Goal: Check status: Check status

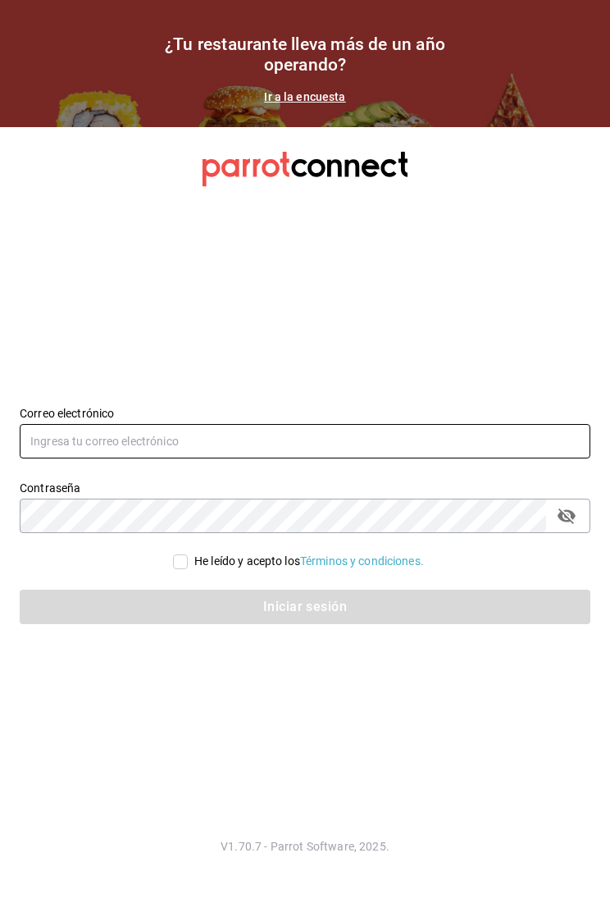
click at [391, 450] on input "text" at bounding box center [305, 441] width 571 height 34
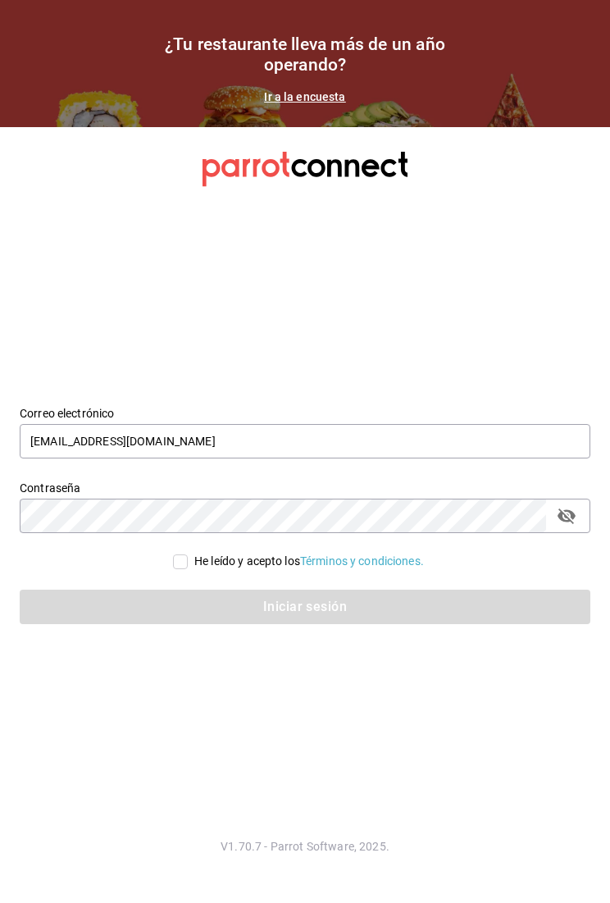
type input "diegotorrescano21@gmail.com"
click at [203, 569] on div "He leído y acepto los Términos y condiciones." at bounding box center [309, 561] width 230 height 17
click at [188, 569] on input "He leído y acepto los Términos y condiciones." at bounding box center [180, 562] width 15 height 15
checkbox input "true"
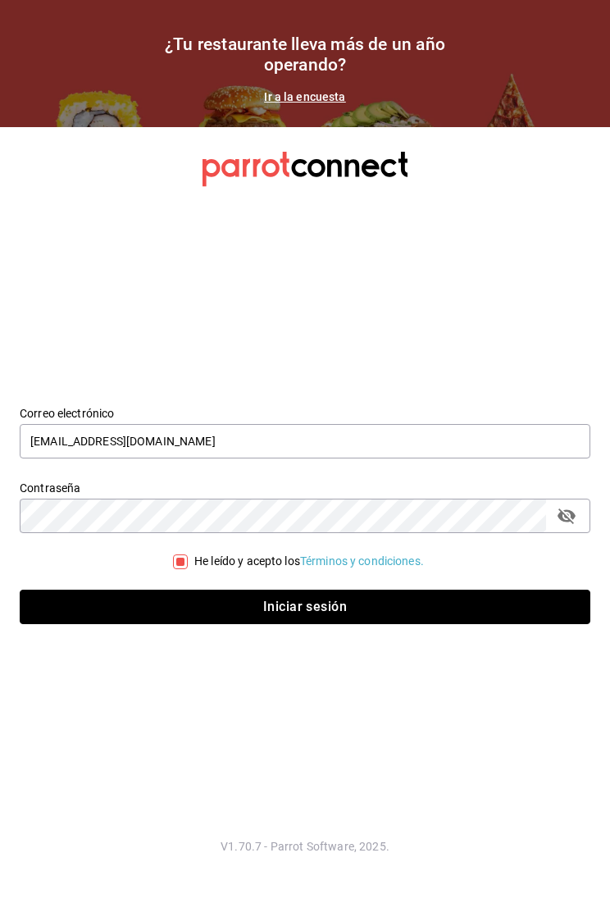
click at [254, 598] on button "Iniciar sesión" at bounding box center [305, 607] width 571 height 34
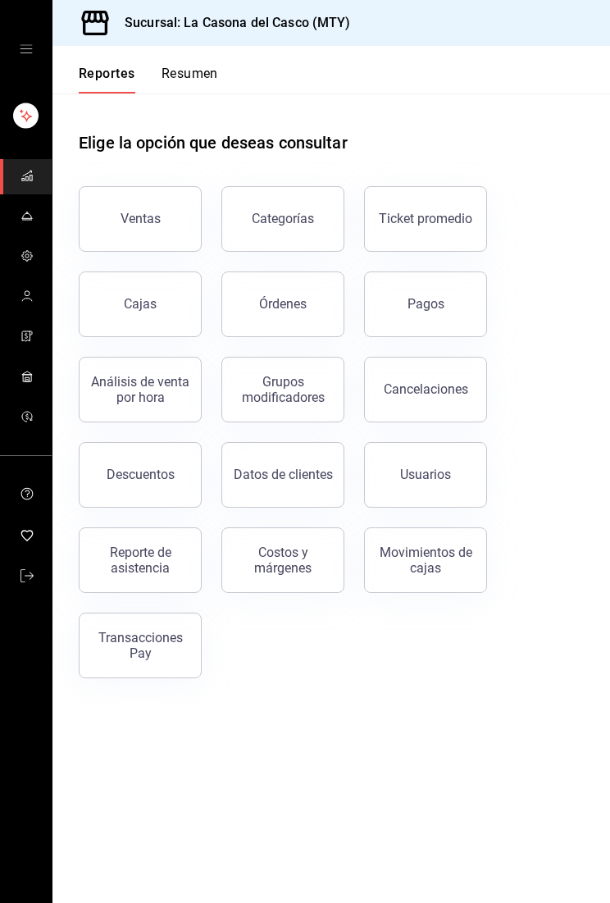
click at [436, 300] on div "Pagos" at bounding box center [426, 304] width 37 height 16
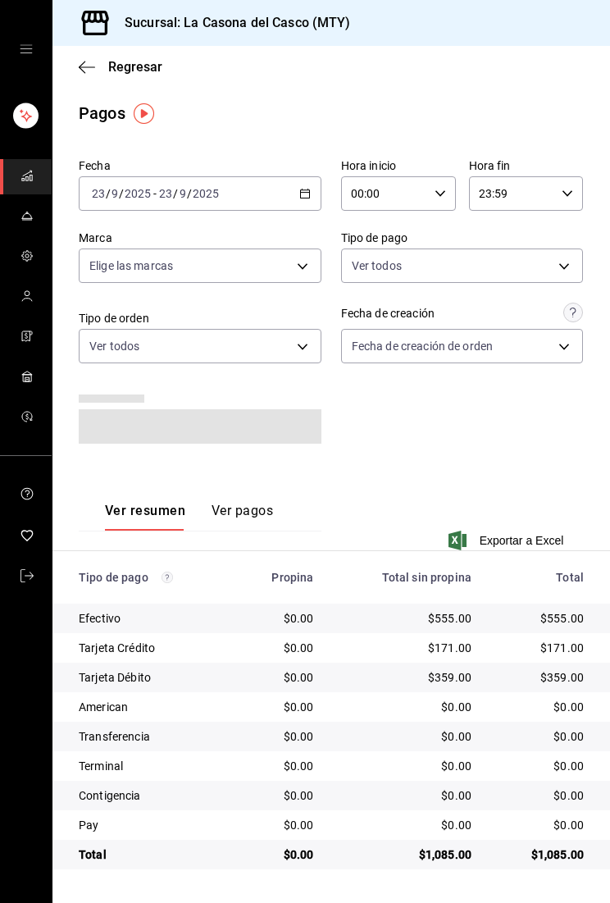
click at [167, 188] on input "23" at bounding box center [165, 193] width 15 height 13
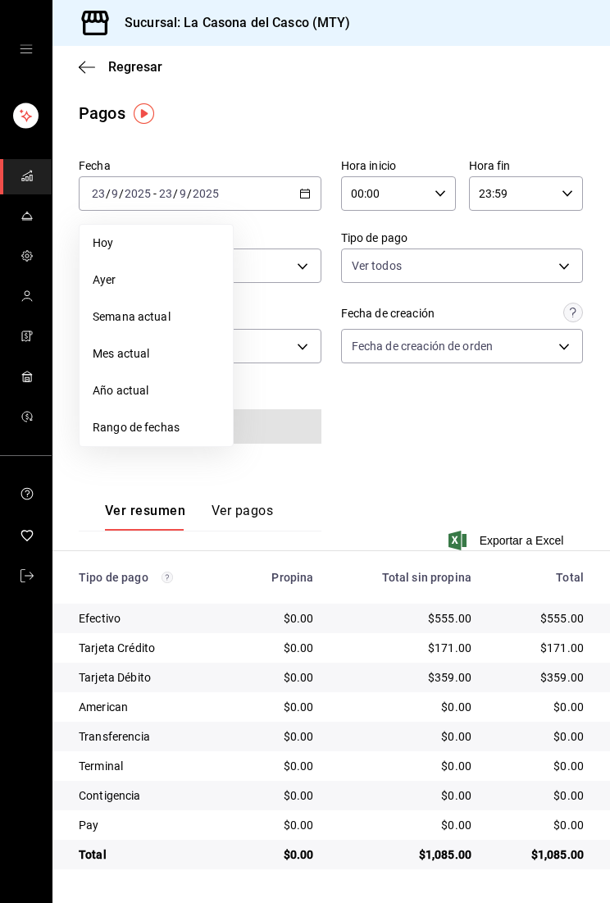
click at [166, 418] on li "Rango de fechas" at bounding box center [156, 427] width 153 height 37
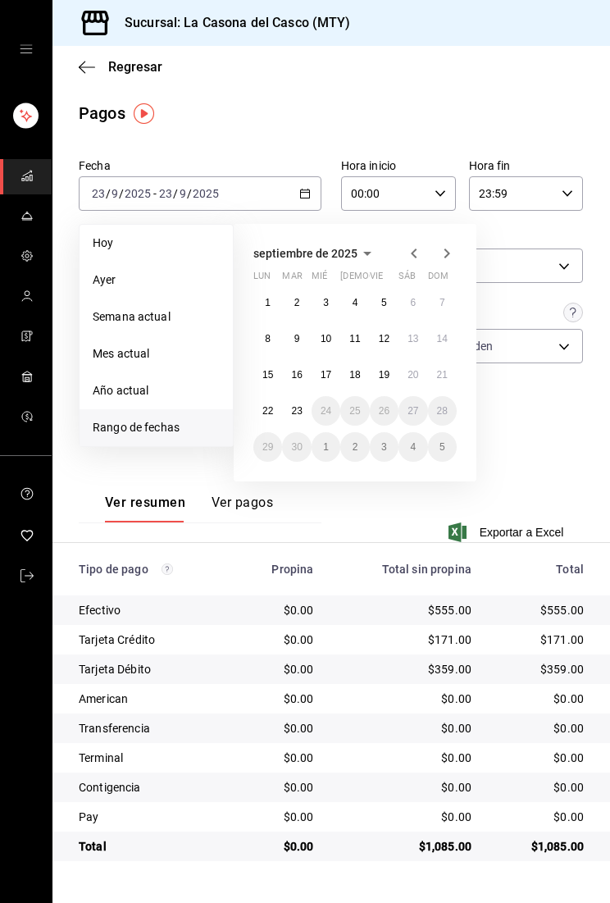
click at [386, 363] on button "19" at bounding box center [384, 375] width 29 height 30
click at [446, 369] on abbr "21" at bounding box center [442, 374] width 11 height 11
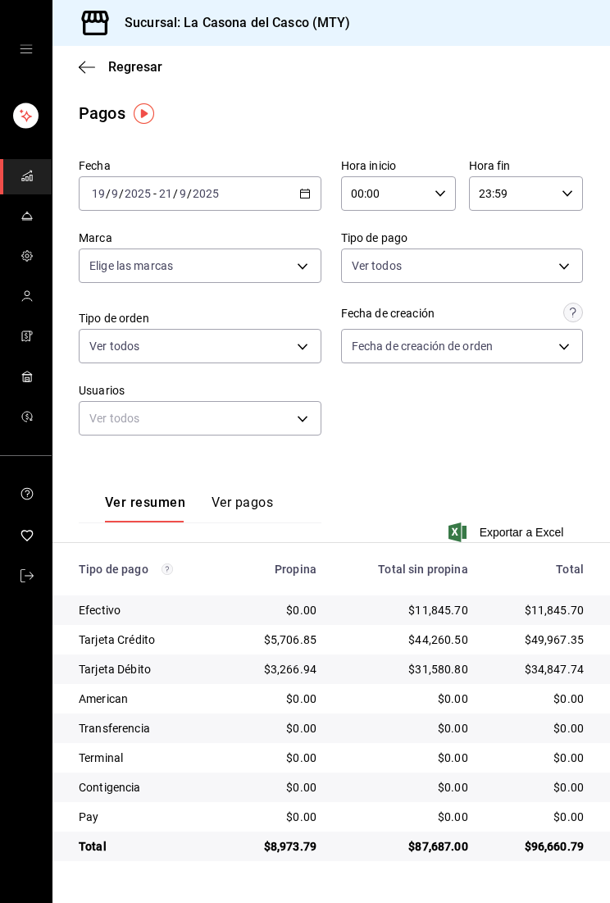
click at [263, 495] on button "Ver pagos" at bounding box center [243, 509] width 62 height 28
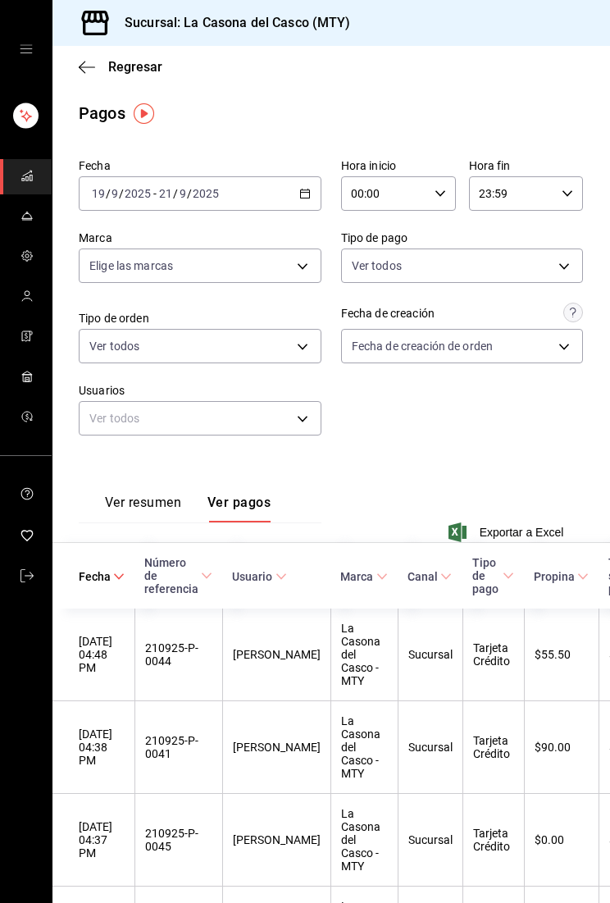
click at [168, 506] on button "Ver resumen" at bounding box center [143, 509] width 76 height 28
